Goal: Task Accomplishment & Management: Use online tool/utility

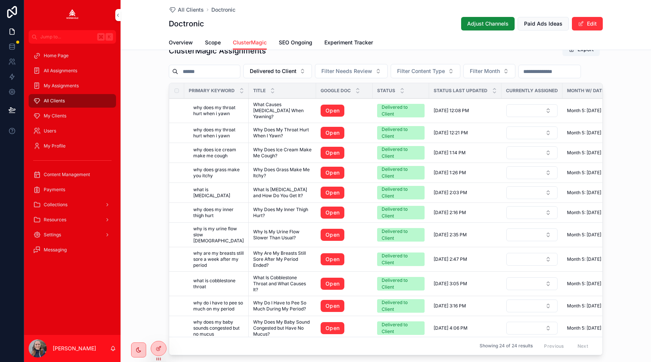
scroll to position [700, 0]
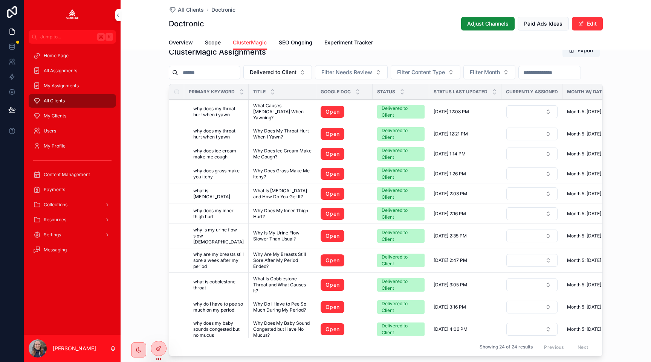
click at [284, 47] on link "SEO Ongoing" at bounding box center [296, 43] width 34 height 15
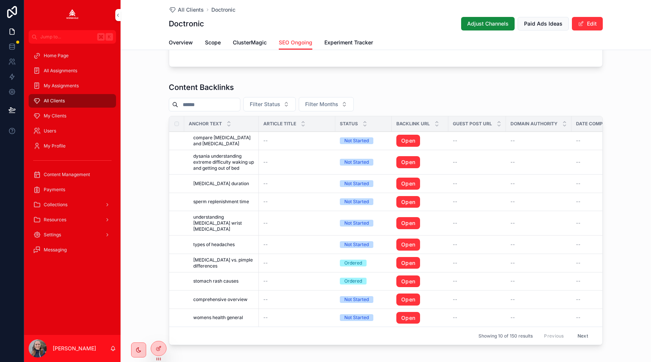
scroll to position [750, 0]
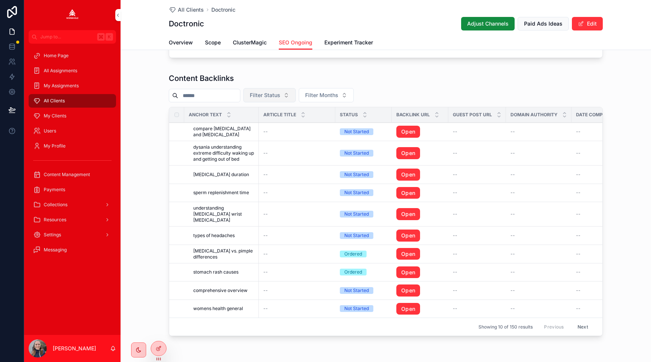
click at [280, 99] on button "Filter Status" at bounding box center [269, 95] width 52 height 14
click at [273, 153] on div "Complete" at bounding box center [276, 150] width 105 height 12
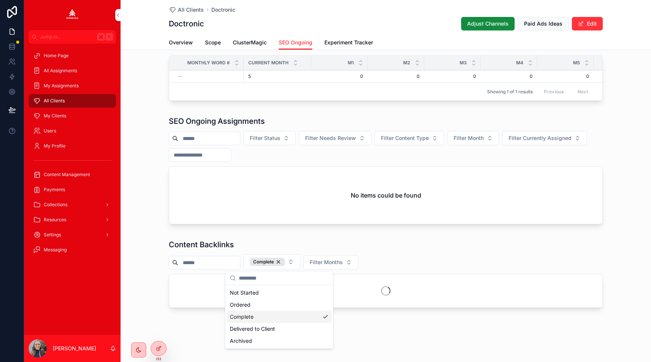
scroll to position [607, 0]
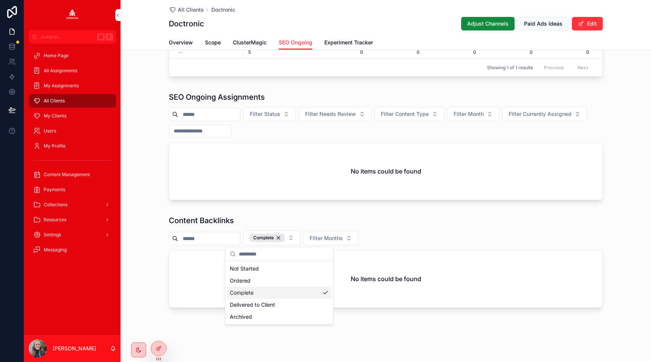
click at [416, 242] on div "Complete Filter Months" at bounding box center [386, 237] width 434 height 15
click at [277, 238] on div "Complete" at bounding box center [267, 238] width 35 height 8
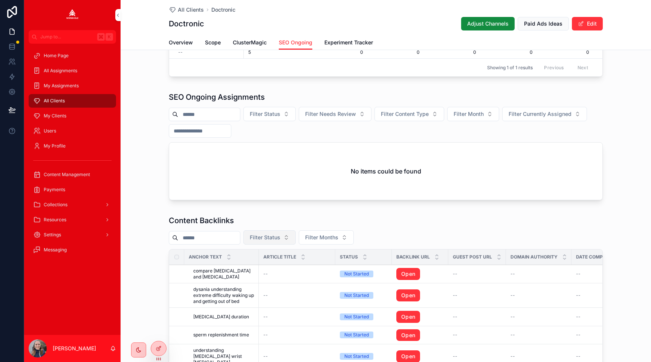
click at [278, 241] on span "Filter Status" at bounding box center [265, 238] width 31 height 8
click at [266, 305] on div "Delivered to Client" at bounding box center [276, 304] width 105 height 12
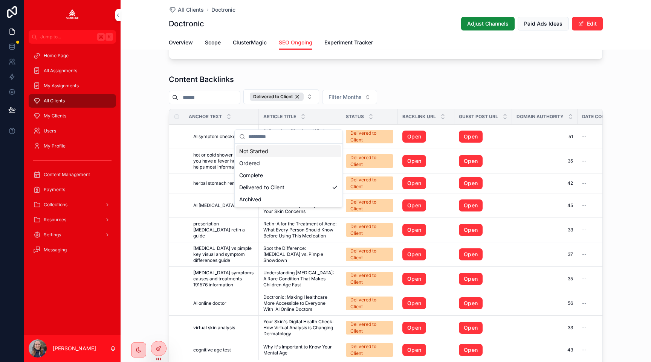
scroll to position [692, 0]
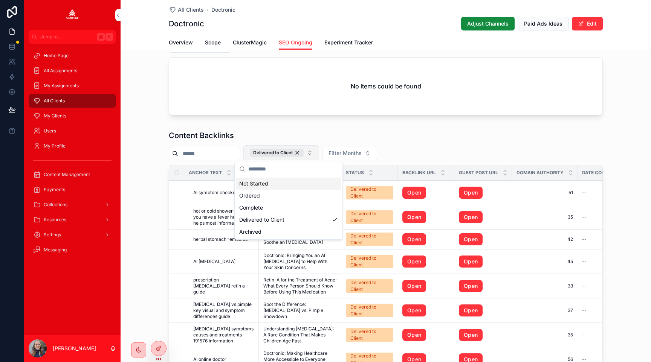
click at [318, 158] on button "Delivered to Client" at bounding box center [281, 152] width 76 height 15
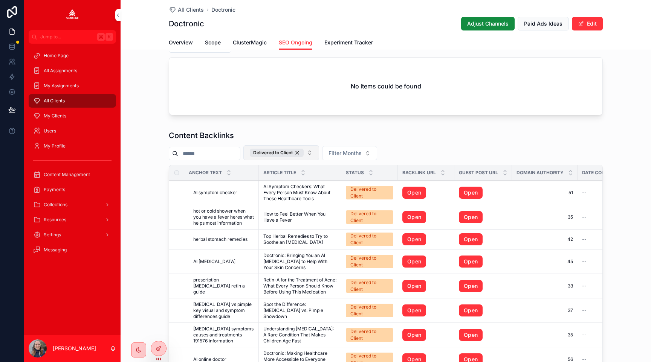
click at [317, 151] on button "Delivered to Client" at bounding box center [281, 152] width 76 height 15
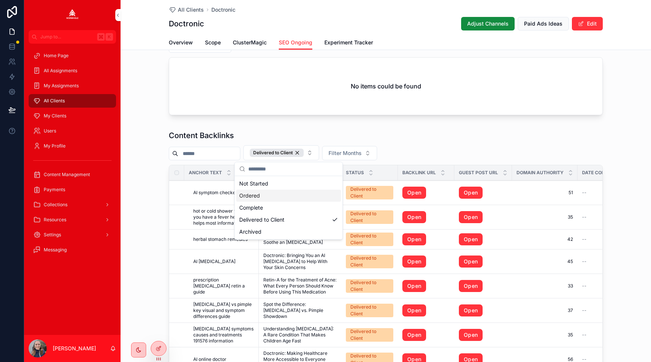
click at [306, 194] on div "Ordered" at bounding box center [288, 196] width 105 height 12
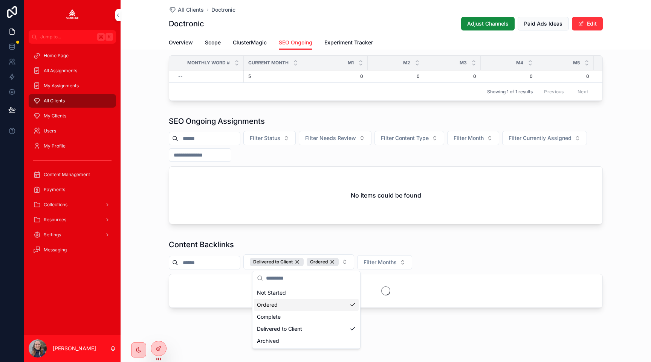
scroll to position [692, 0]
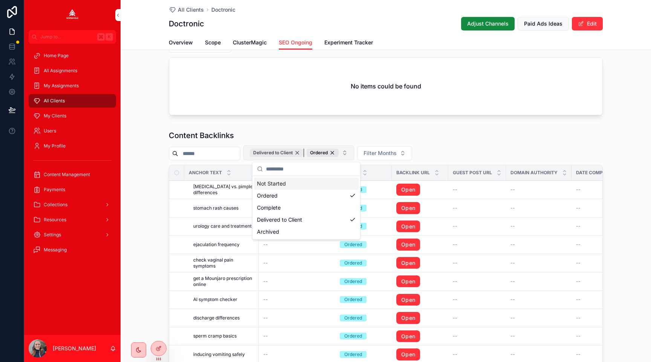
click at [303, 153] on div "Delivered to Client" at bounding box center [277, 153] width 54 height 8
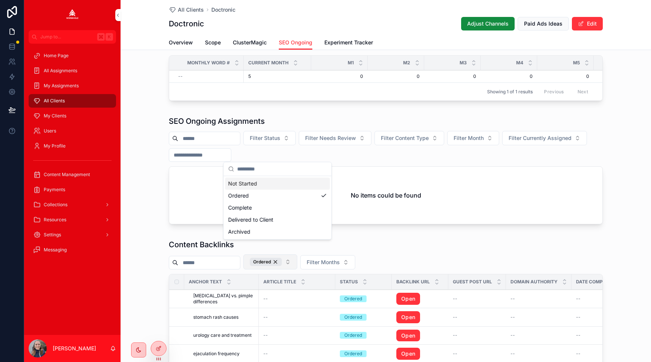
scroll to position [692, 0]
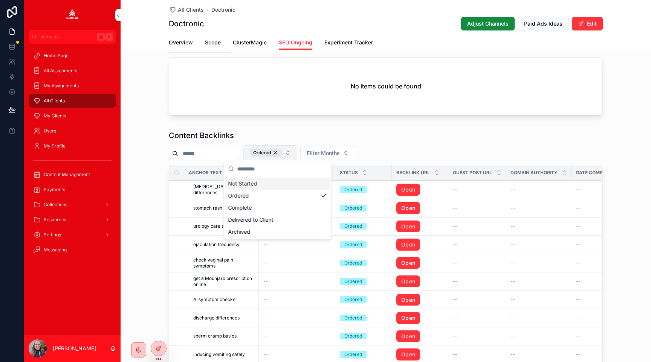
click at [376, 141] on div "Content Backlinks Ordered Filter Months Anchor Text Article Title Status Backli…" at bounding box center [386, 256] width 434 height 252
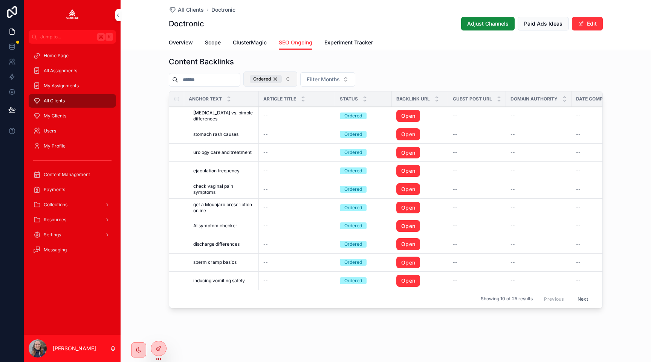
scroll to position [756, 0]
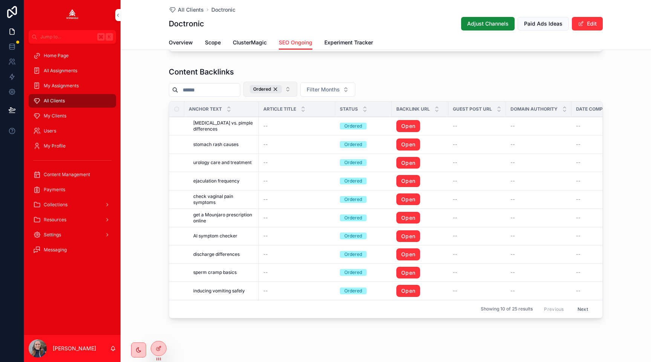
click at [294, 88] on button "Ordered" at bounding box center [270, 89] width 54 height 15
click at [284, 121] on div "Not Started" at bounding box center [277, 120] width 105 height 12
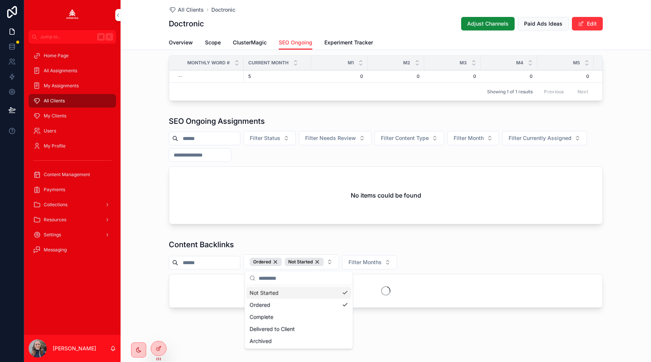
scroll to position [583, 0]
click at [282, 261] on div "Ordered" at bounding box center [266, 262] width 32 height 8
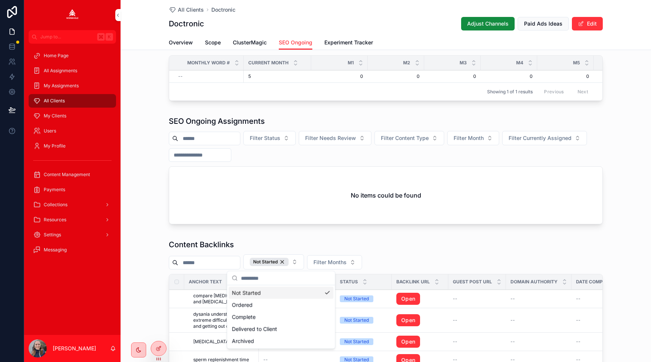
click at [427, 247] on div "Content Backlinks" at bounding box center [386, 244] width 434 height 11
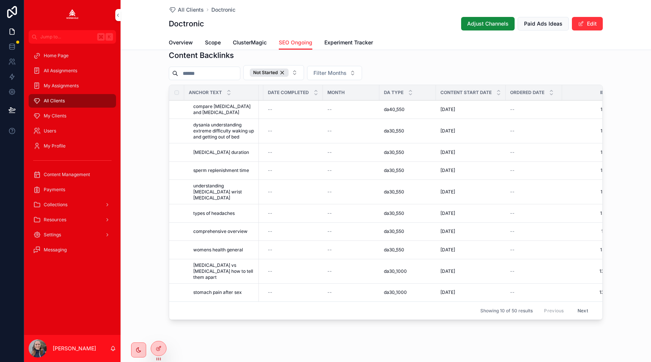
scroll to position [0, 324]
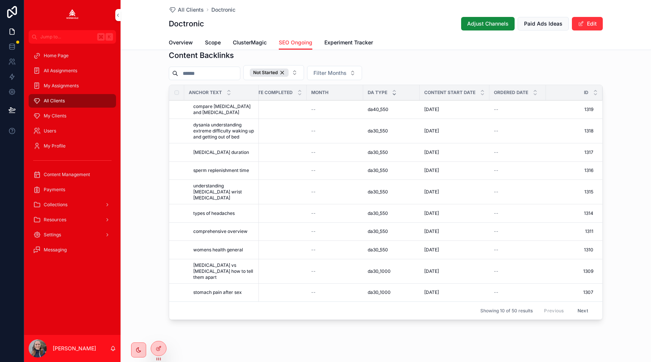
click at [394, 96] on icon "scrollable content" at bounding box center [394, 94] width 5 height 5
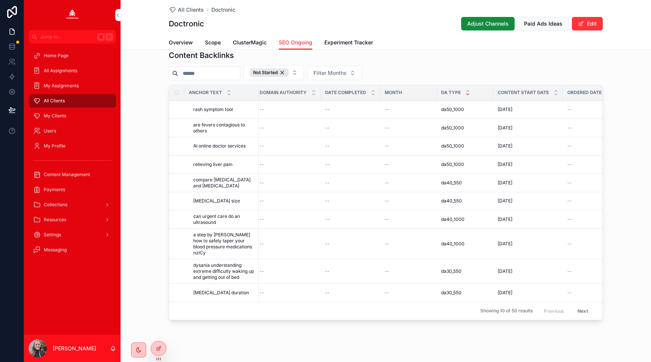
scroll to position [779, 0]
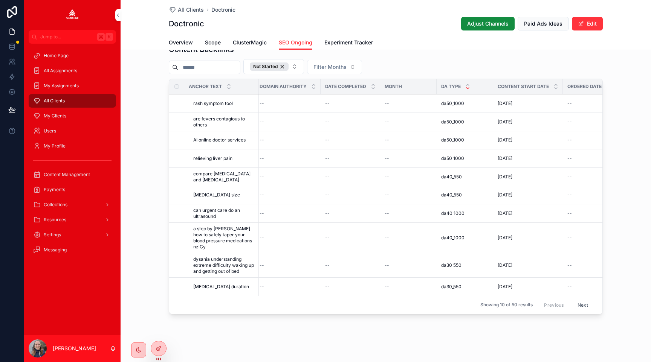
click at [579, 299] on button "Next" at bounding box center [582, 305] width 21 height 12
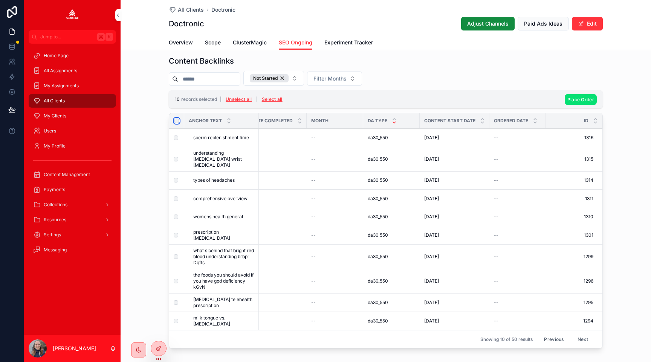
scroll to position [768, 0]
click at [573, 96] on span "Place Order" at bounding box center [580, 99] width 27 height 6
click at [615, 84] on icon "scrollable content" at bounding box center [617, 84] width 6 height 6
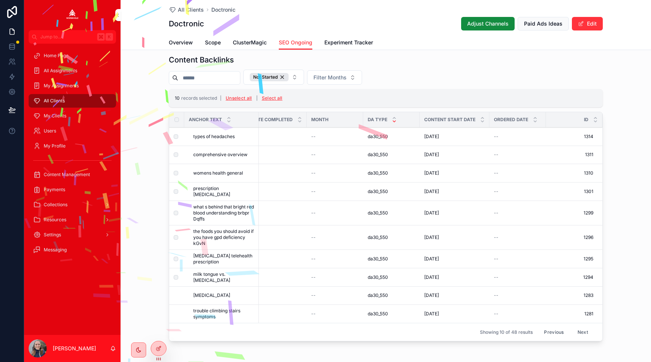
click at [235, 97] on button "Unselect all" at bounding box center [239, 98] width 32 height 12
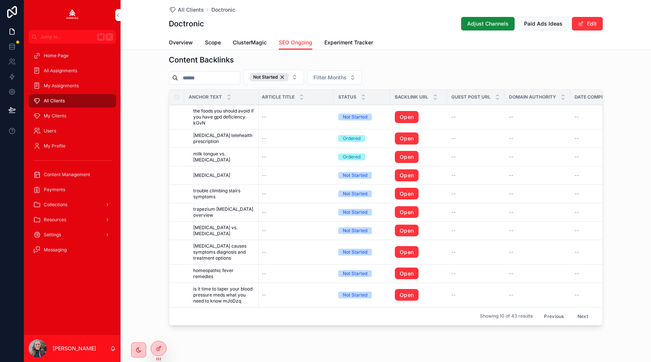
scroll to position [0, 0]
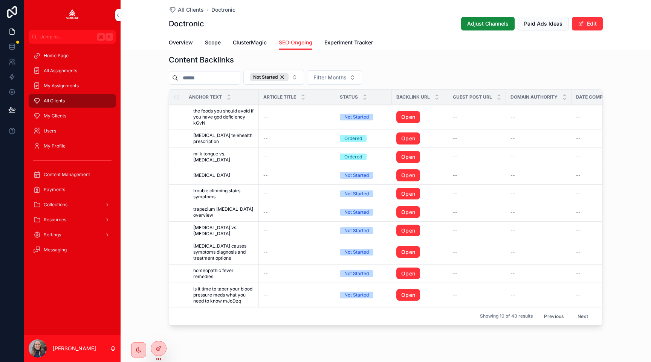
click at [578, 319] on button "Next" at bounding box center [582, 317] width 21 height 12
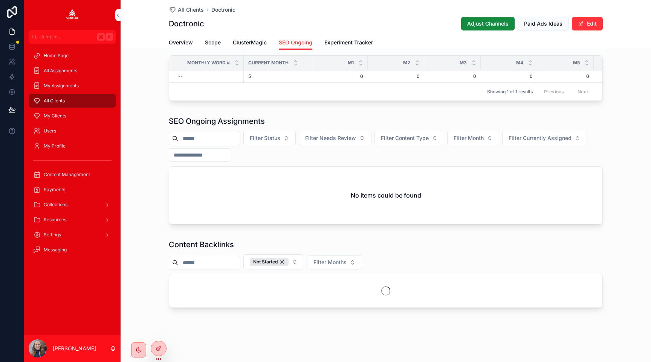
scroll to position [768, 0]
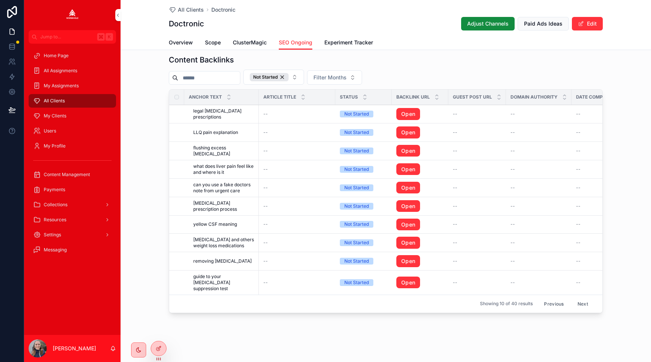
click at [546, 305] on button "Previous" at bounding box center [553, 304] width 30 height 12
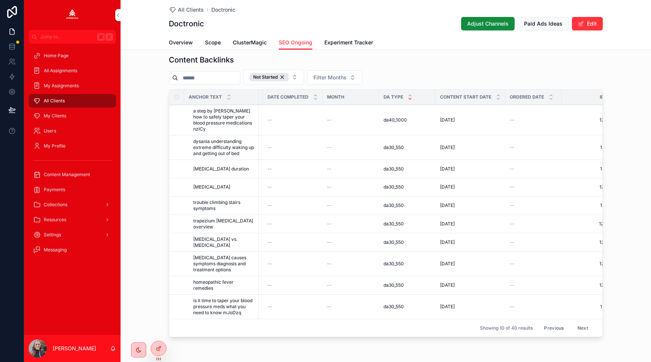
scroll to position [0, 303]
click at [579, 322] on button "Next" at bounding box center [582, 328] width 21 height 12
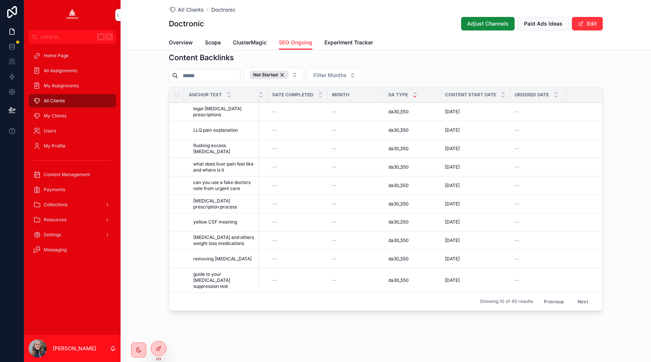
scroll to position [773, 0]
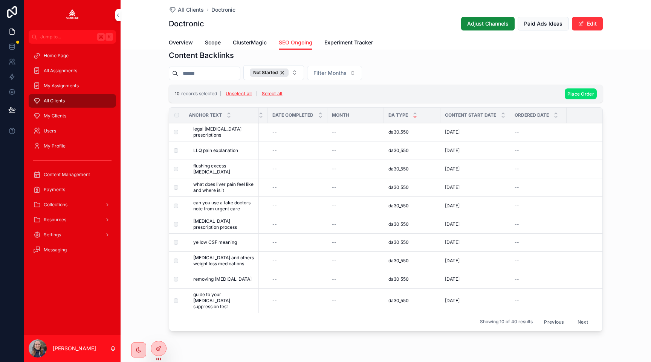
click at [578, 92] on span "Place Order" at bounding box center [580, 94] width 27 height 6
click at [616, 79] on icon "scrollable content" at bounding box center [617, 79] width 6 height 6
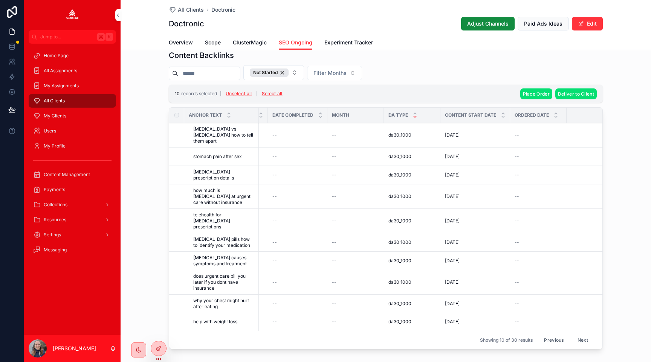
click at [221, 89] on div "10 records selected | Unselect all | Select all" at bounding box center [230, 94] width 110 height 12
click at [230, 91] on button "Unselect all" at bounding box center [239, 94] width 32 height 12
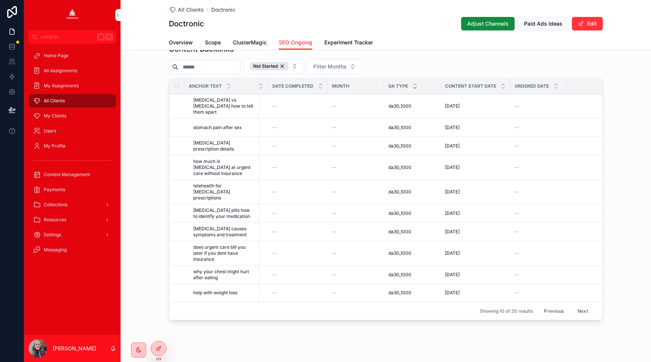
click at [582, 305] on button "Next" at bounding box center [582, 311] width 21 height 12
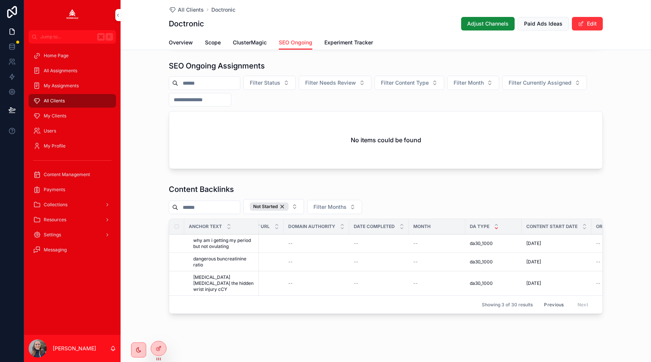
scroll to position [0, 142]
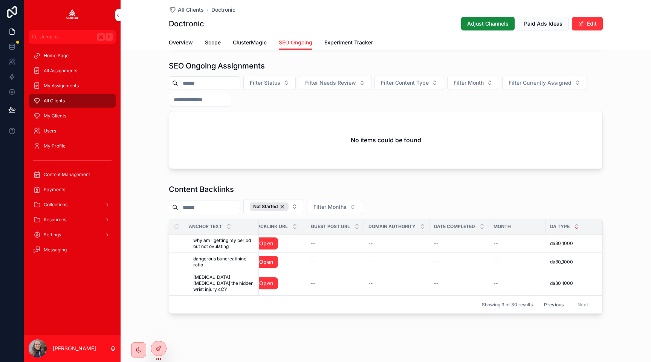
click at [547, 299] on button "Previous" at bounding box center [553, 305] width 30 height 12
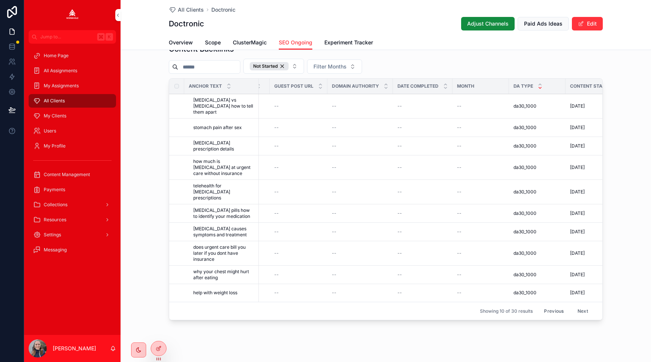
scroll to position [0, 179]
click at [555, 305] on button "Previous" at bounding box center [553, 311] width 30 height 12
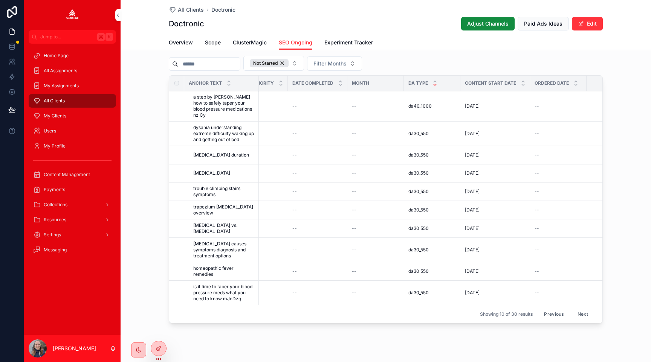
scroll to position [791, 0]
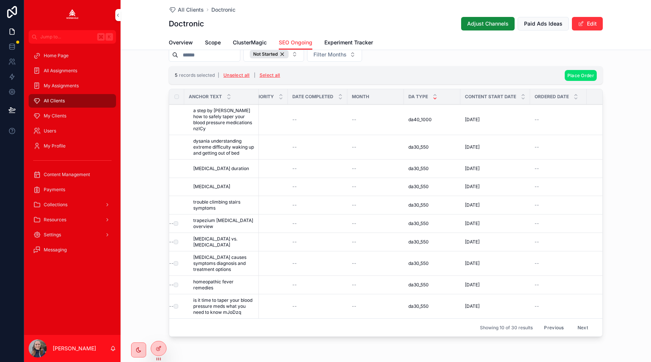
click at [579, 75] on span "Place Order" at bounding box center [580, 76] width 27 height 6
click at [616, 60] on icon "scrollable content" at bounding box center [617, 61] width 6 height 6
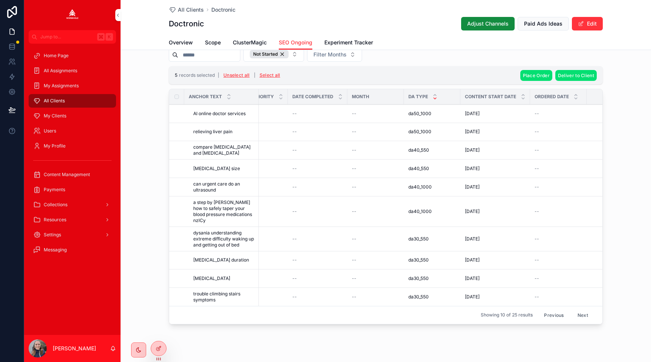
click at [237, 76] on button "Unselect all" at bounding box center [237, 75] width 32 height 12
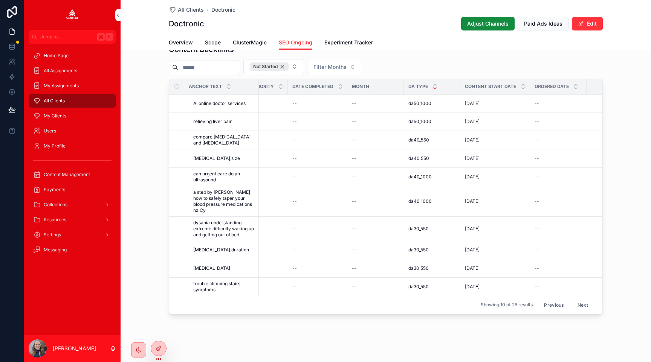
click at [288, 66] on div "Not Started" at bounding box center [269, 67] width 39 height 8
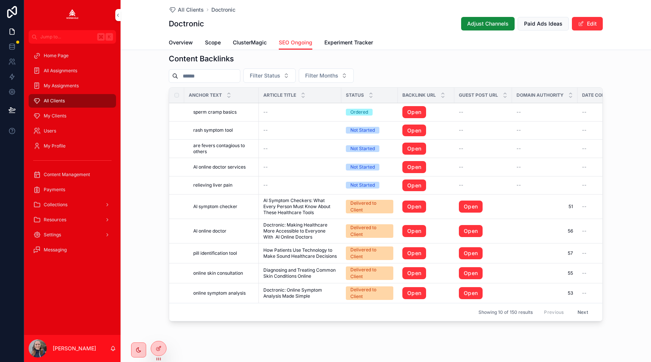
scroll to position [783, 0]
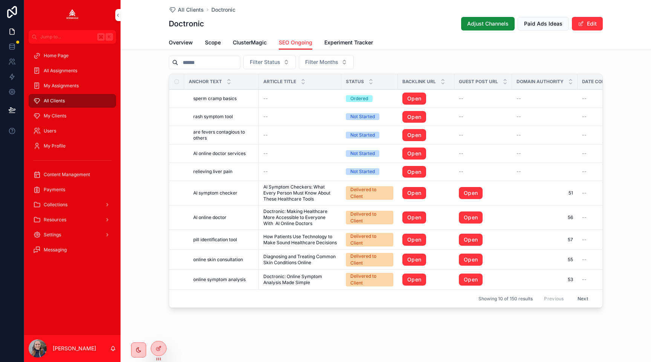
click at [159, 81] on div "Content Backlinks Filter Status Filter Months Anchor Text Article Title Status …" at bounding box center [385, 175] width 530 height 277
